Goal: Find specific page/section: Find specific page/section

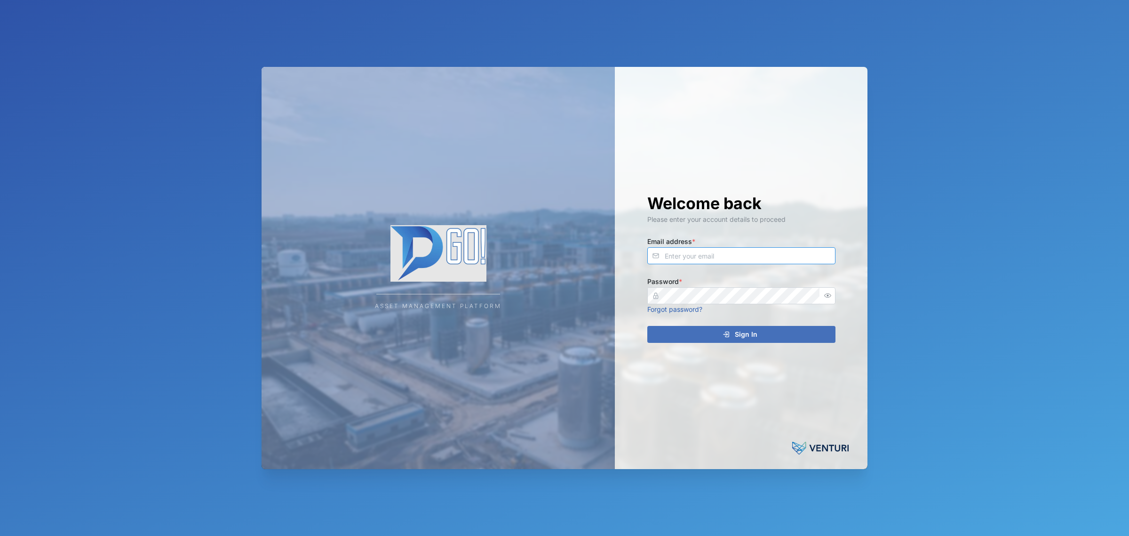
click at [726, 256] on input "Email address *" at bounding box center [742, 255] width 188 height 17
type input "[EMAIL_ADDRESS][PERSON_NAME][DOMAIN_NAME]"
click at [648, 326] on button "Sign In" at bounding box center [742, 334] width 188 height 17
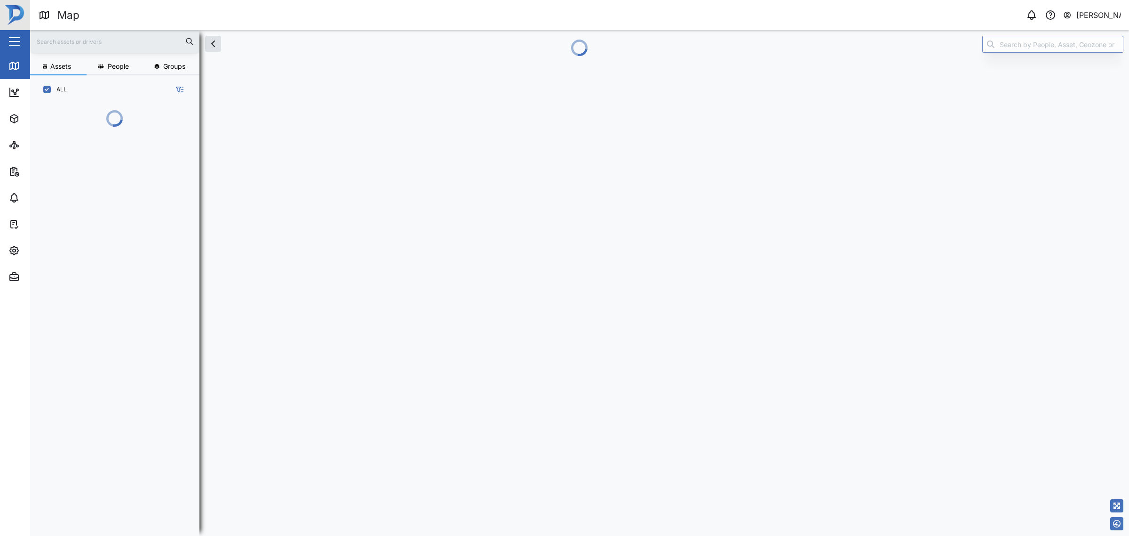
scroll to position [9, 9]
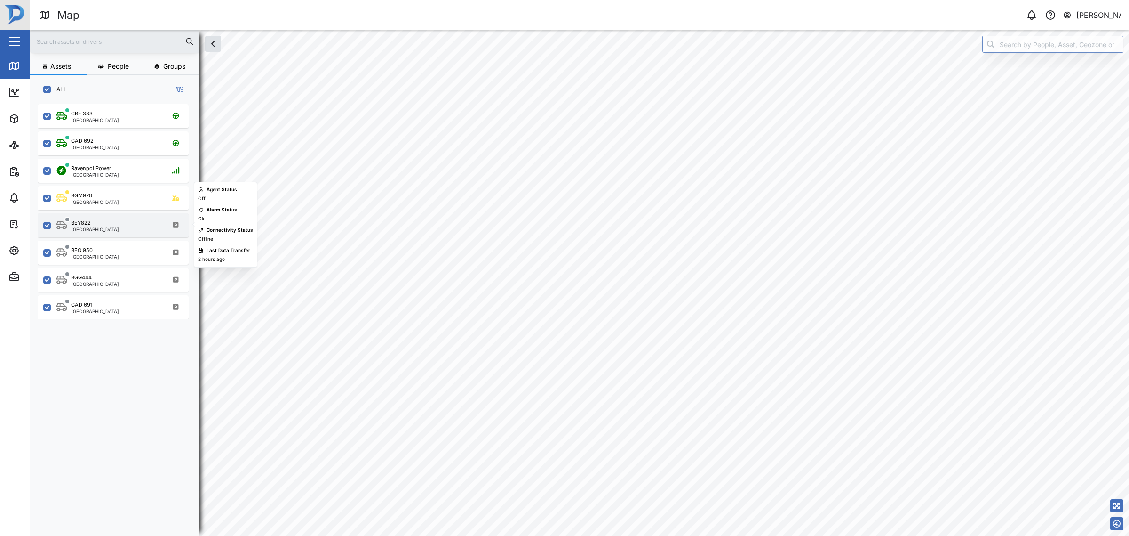
click at [132, 224] on div "BEY822 [GEOGRAPHIC_DATA]" at bounding box center [120, 225] width 128 height 13
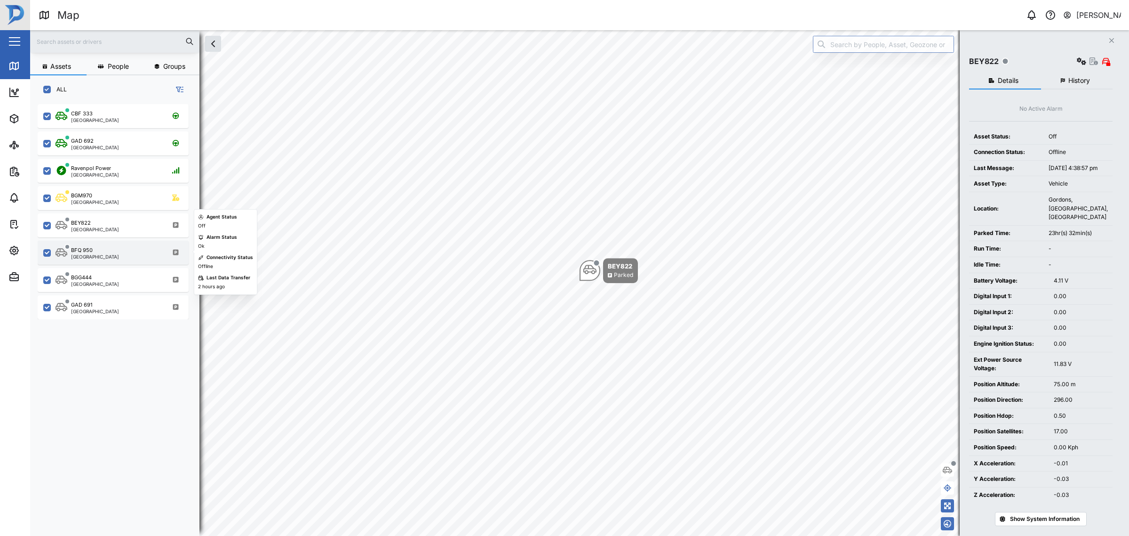
click at [138, 245] on div "BFQ 950 [GEOGRAPHIC_DATA]" at bounding box center [113, 252] width 151 height 24
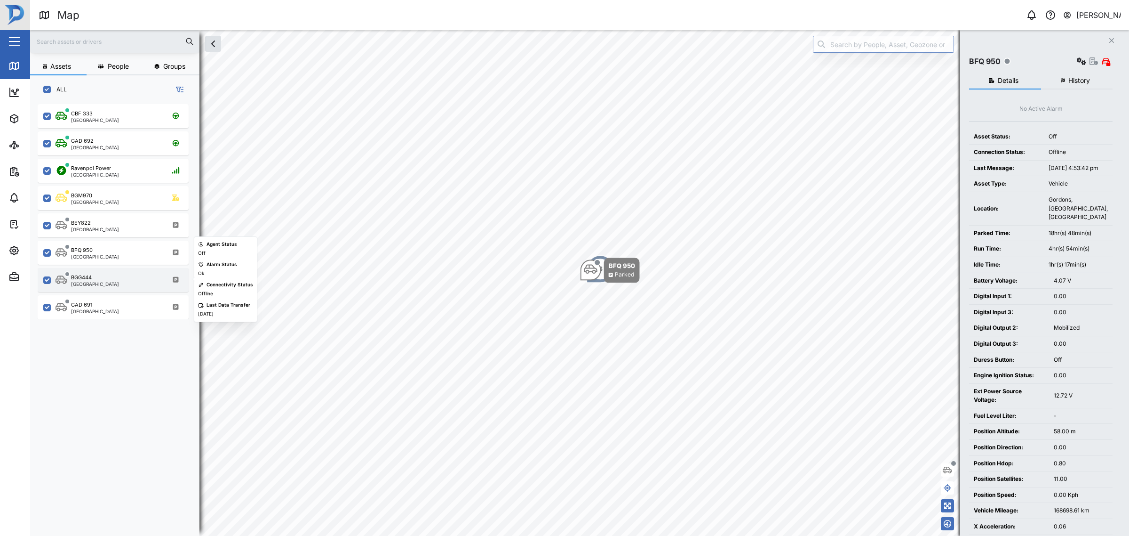
click at [146, 276] on div "BGG444 [GEOGRAPHIC_DATA]" at bounding box center [120, 279] width 128 height 13
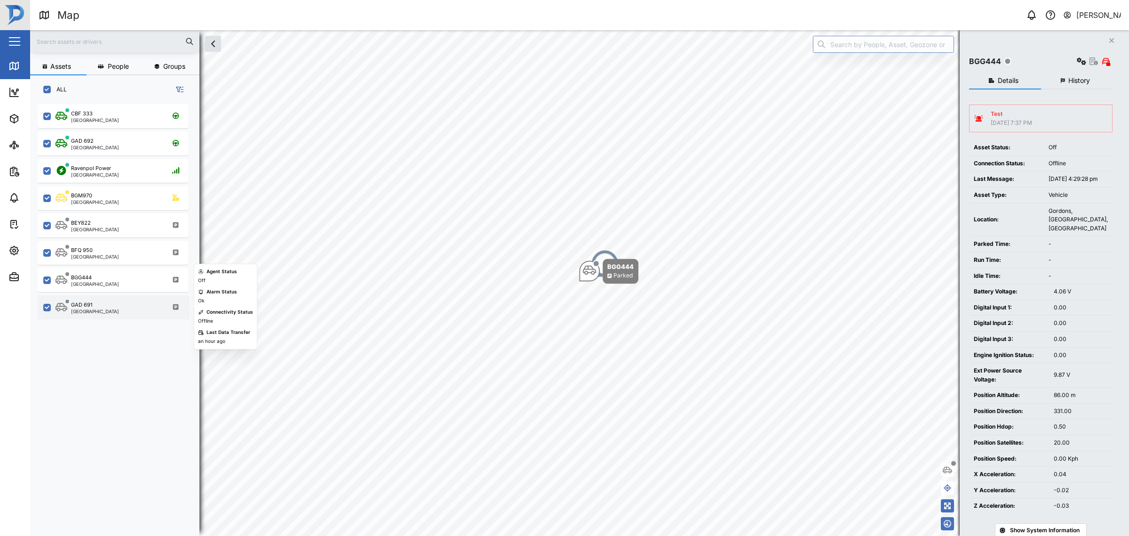
click at [142, 301] on div "GAD 691 [GEOGRAPHIC_DATA]" at bounding box center [120, 307] width 128 height 13
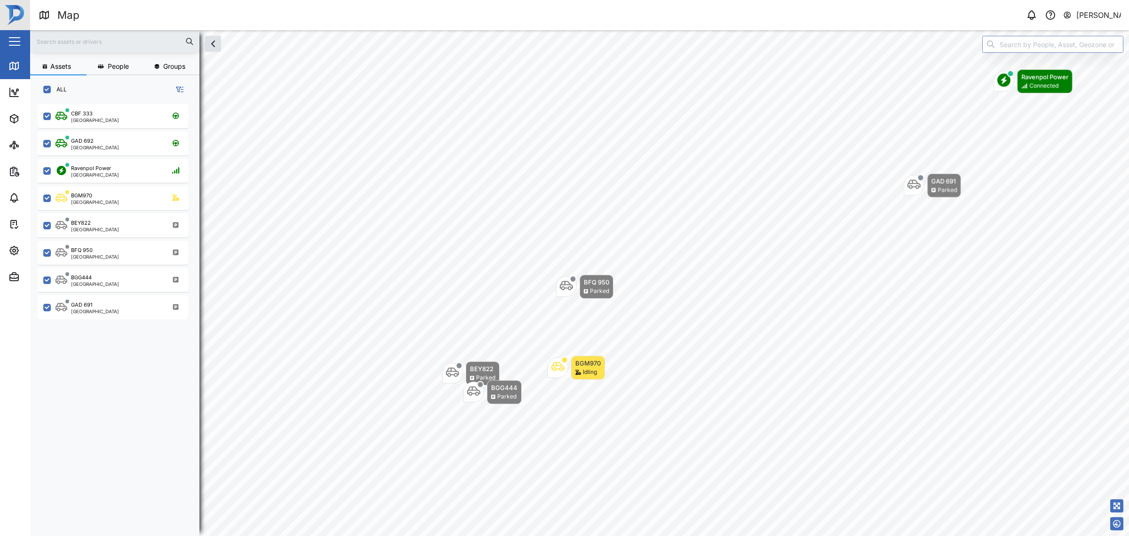
click at [577, 30] on div "GAD 691 Parked Ravenpol Power Connected BEY822 Parked BFQ 950 Parked BGG444 Par…" at bounding box center [579, 30] width 1099 height 0
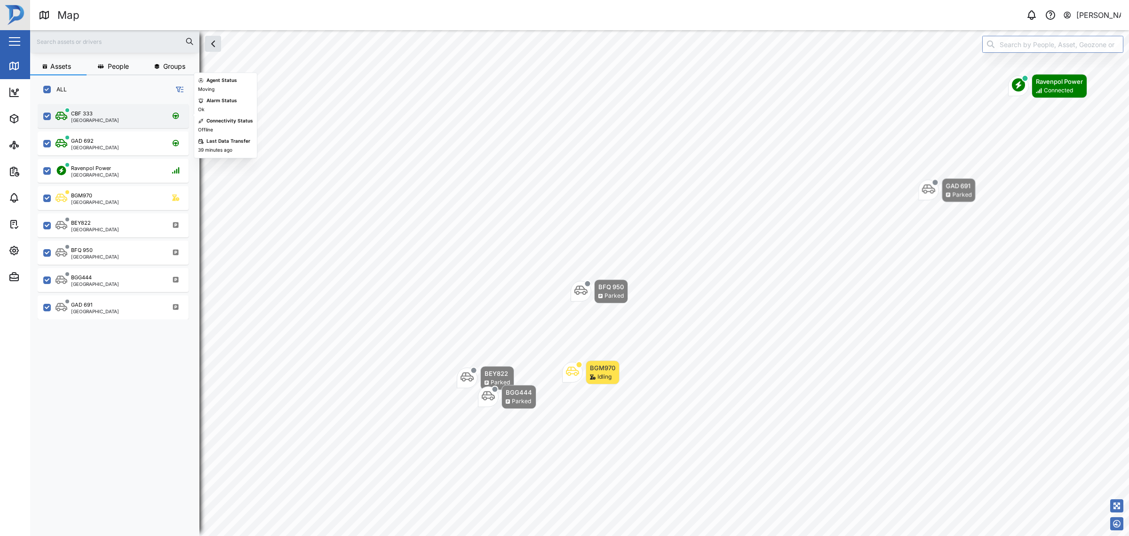
click at [116, 118] on div "CBF 333 [GEOGRAPHIC_DATA]" at bounding box center [120, 116] width 128 height 13
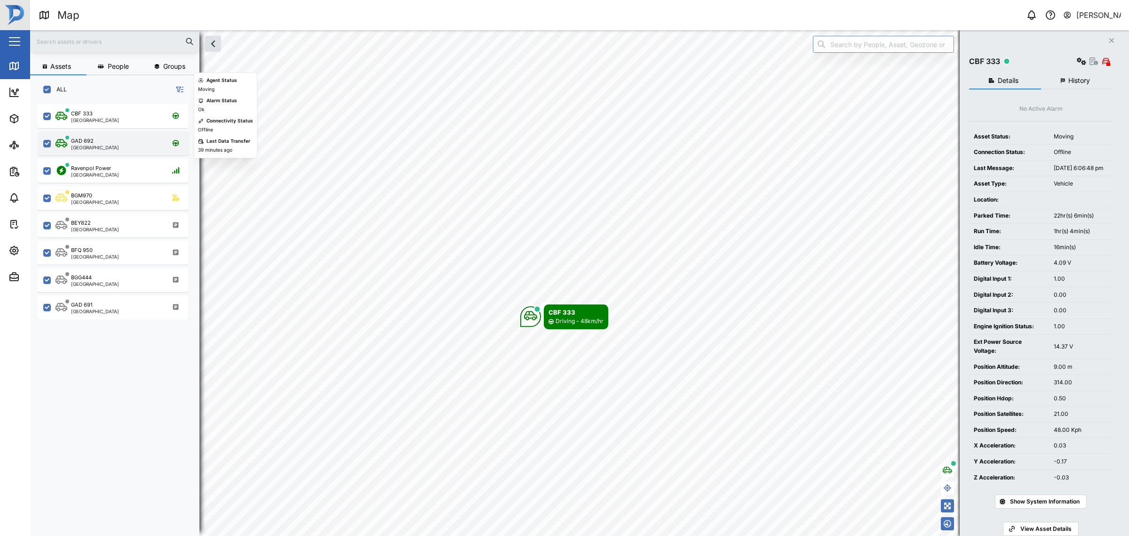
click at [125, 132] on div "GAD 692 [GEOGRAPHIC_DATA]" at bounding box center [113, 143] width 151 height 24
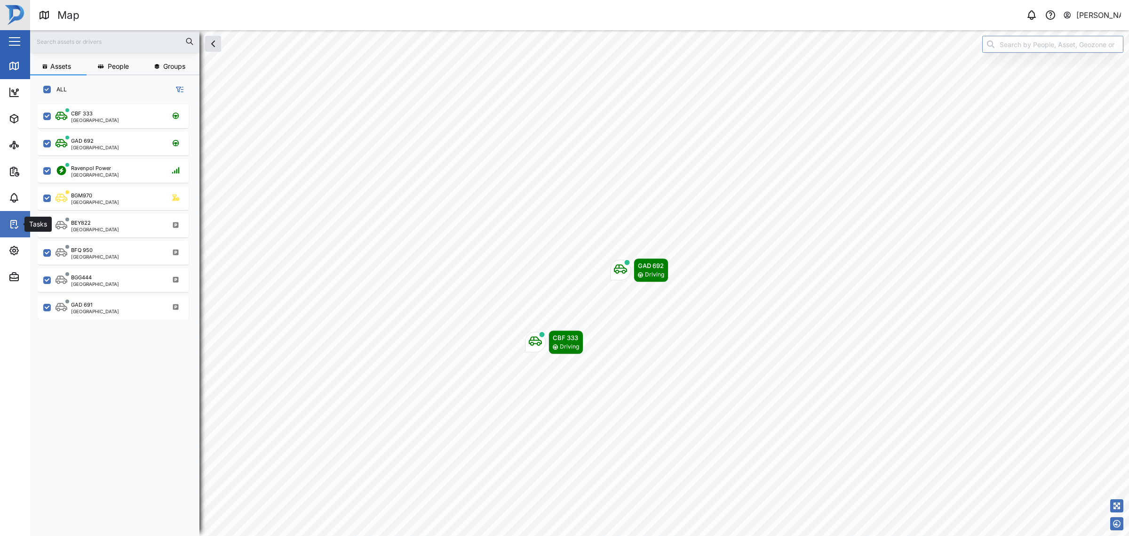
click at [20, 216] on link "Tasks" at bounding box center [61, 224] width 122 height 26
